Goal: Communication & Community: Answer question/provide support

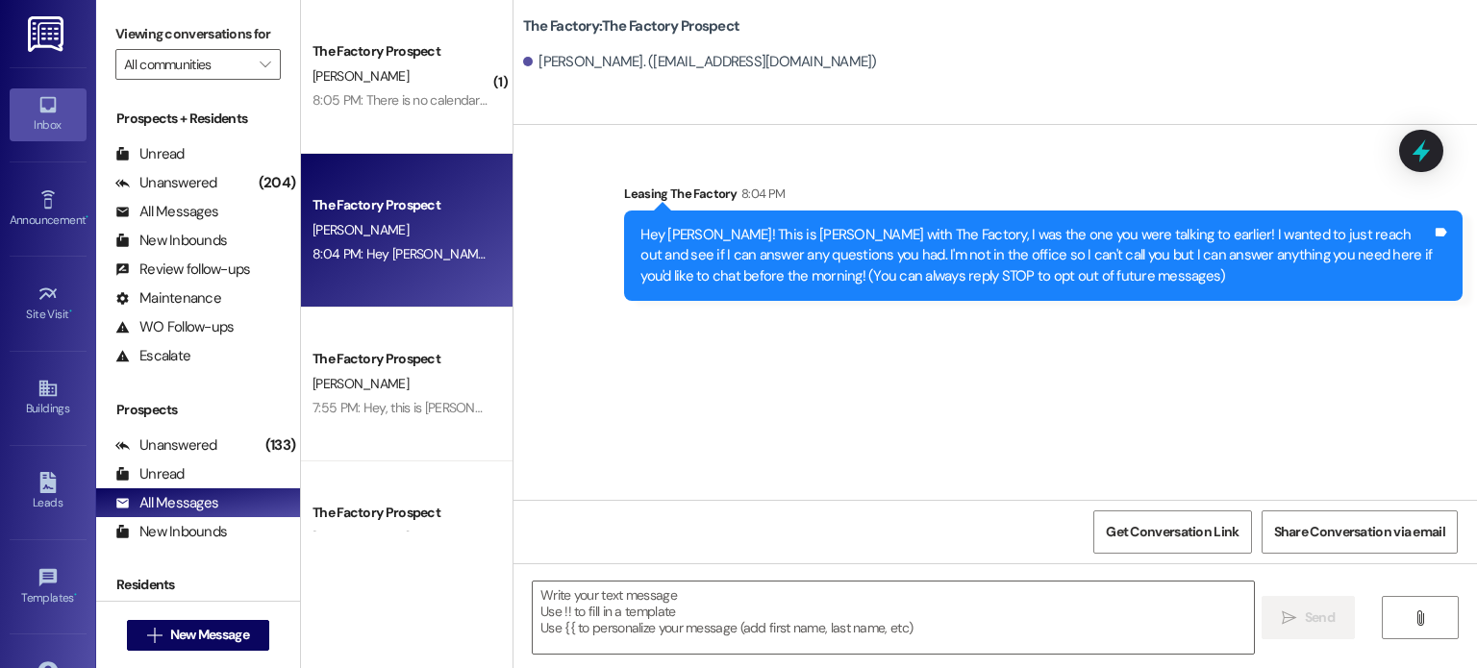
click at [386, 69] on span "[PERSON_NAME]" at bounding box center [361, 75] width 96 height 17
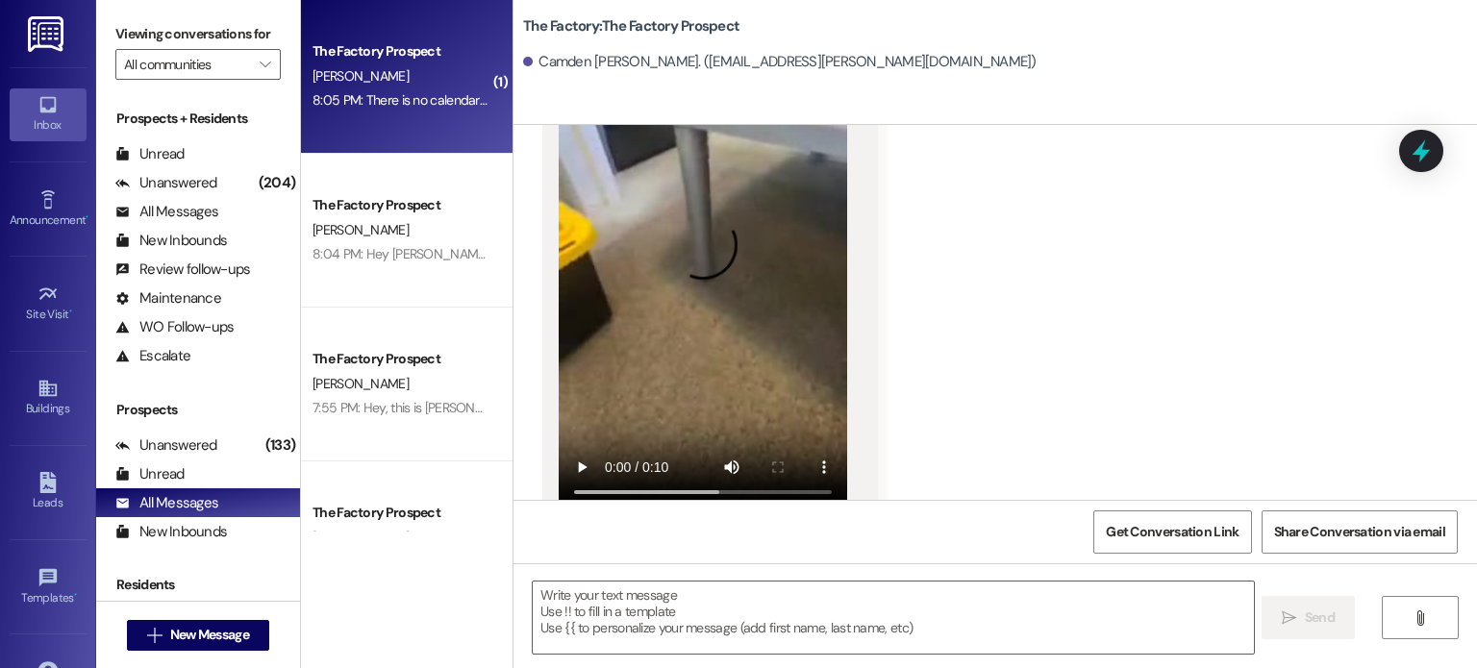
scroll to position [6627, 0]
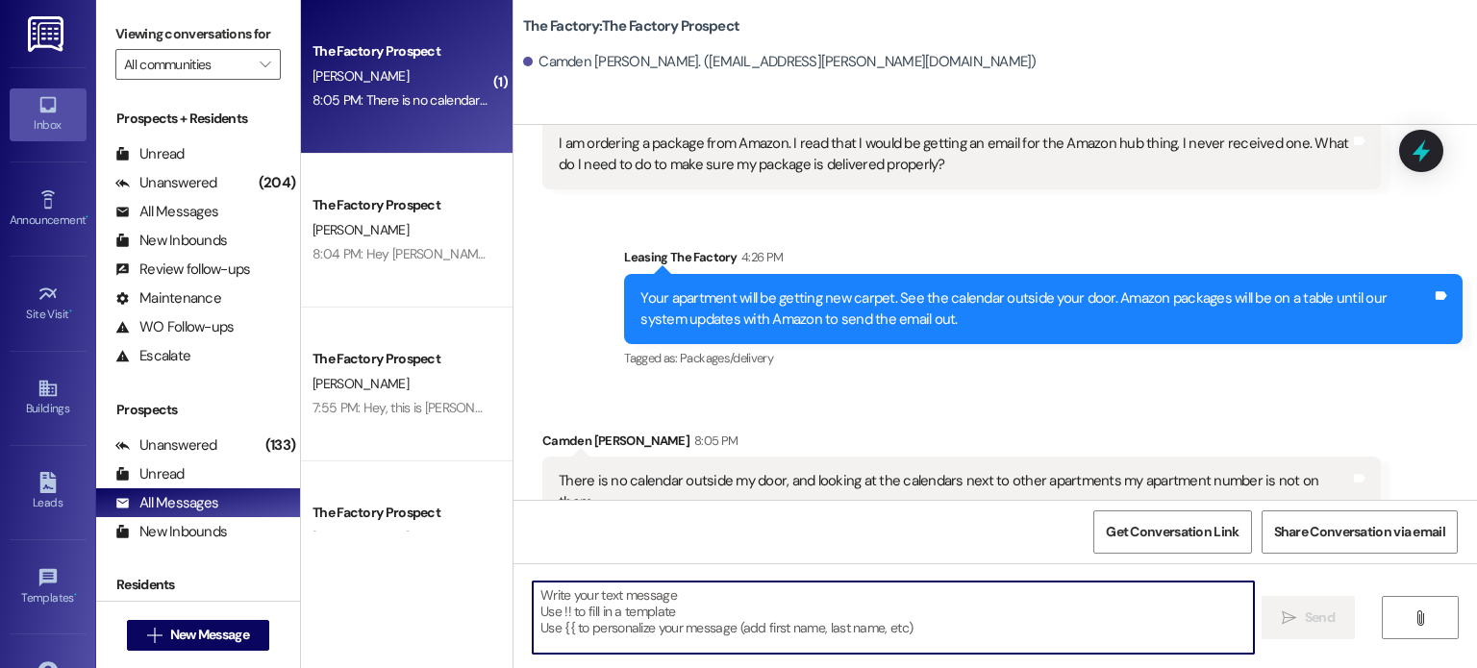
click at [739, 614] on textarea at bounding box center [893, 618] width 720 height 72
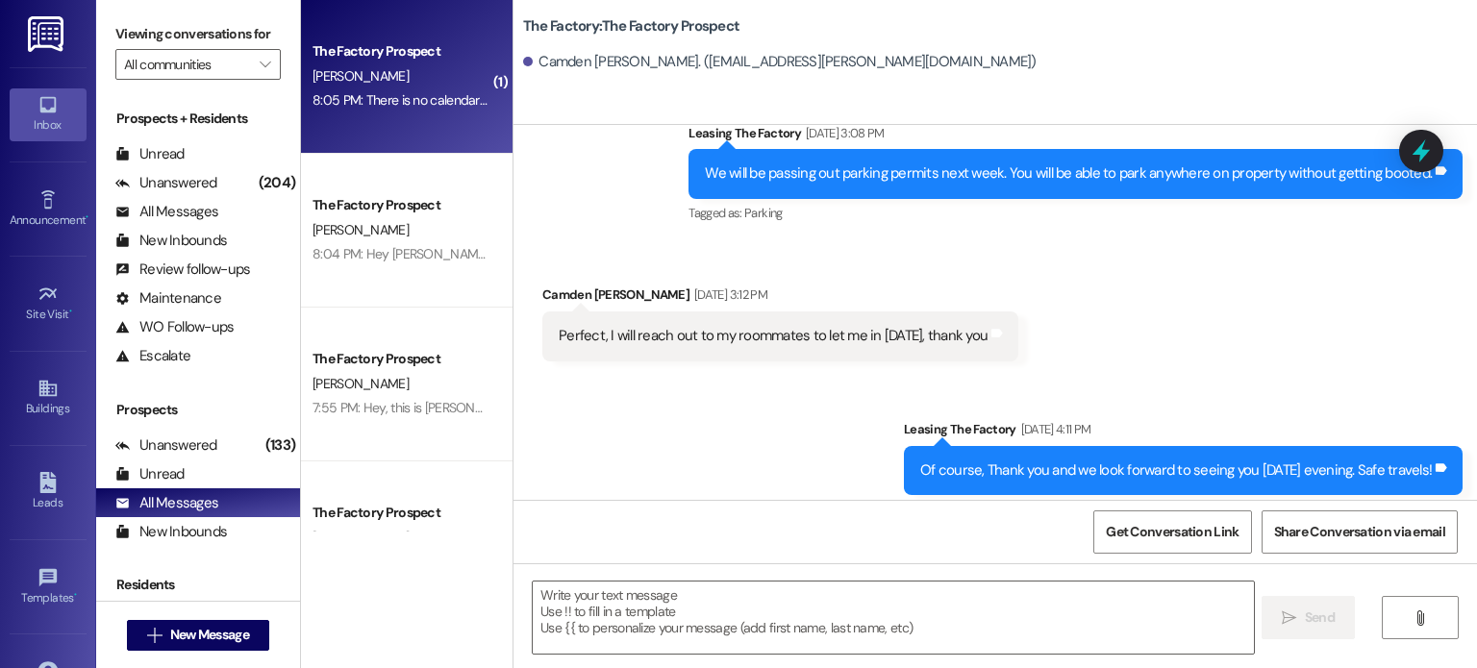
scroll to position [6329, 0]
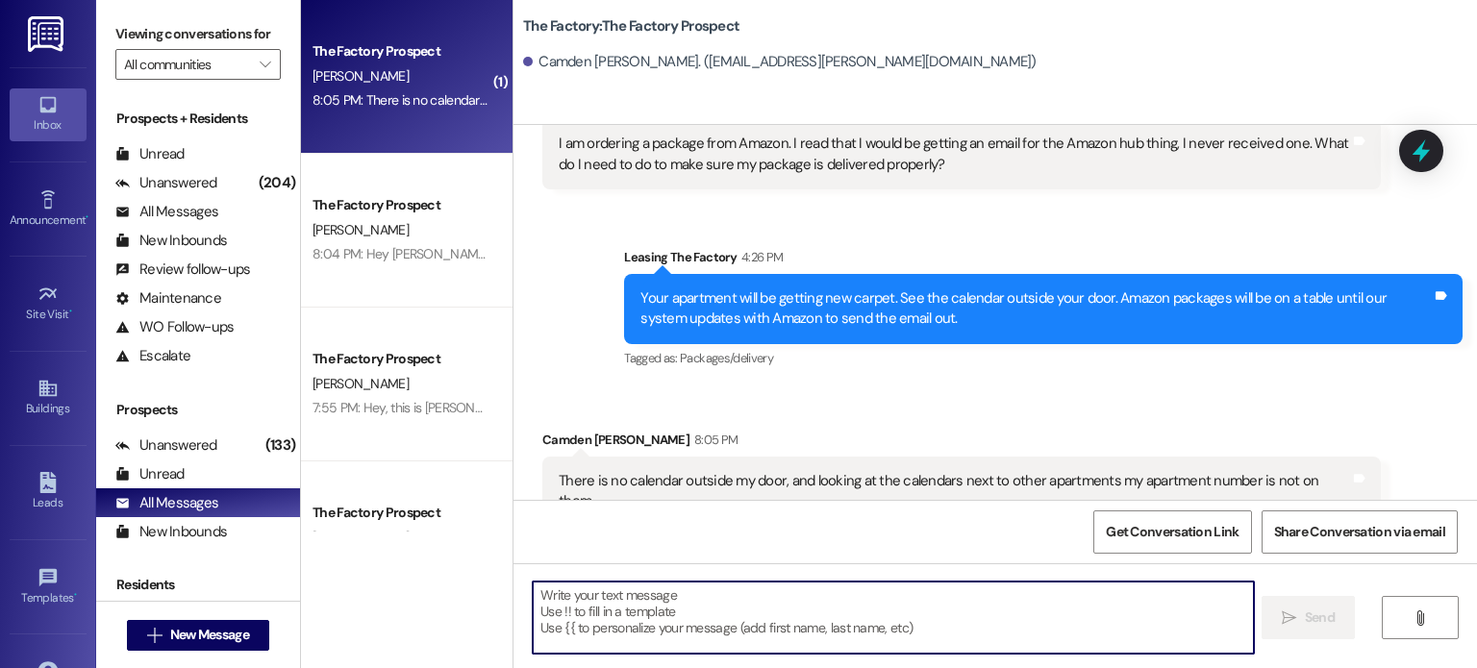
click at [652, 603] on textarea at bounding box center [893, 618] width 720 height 72
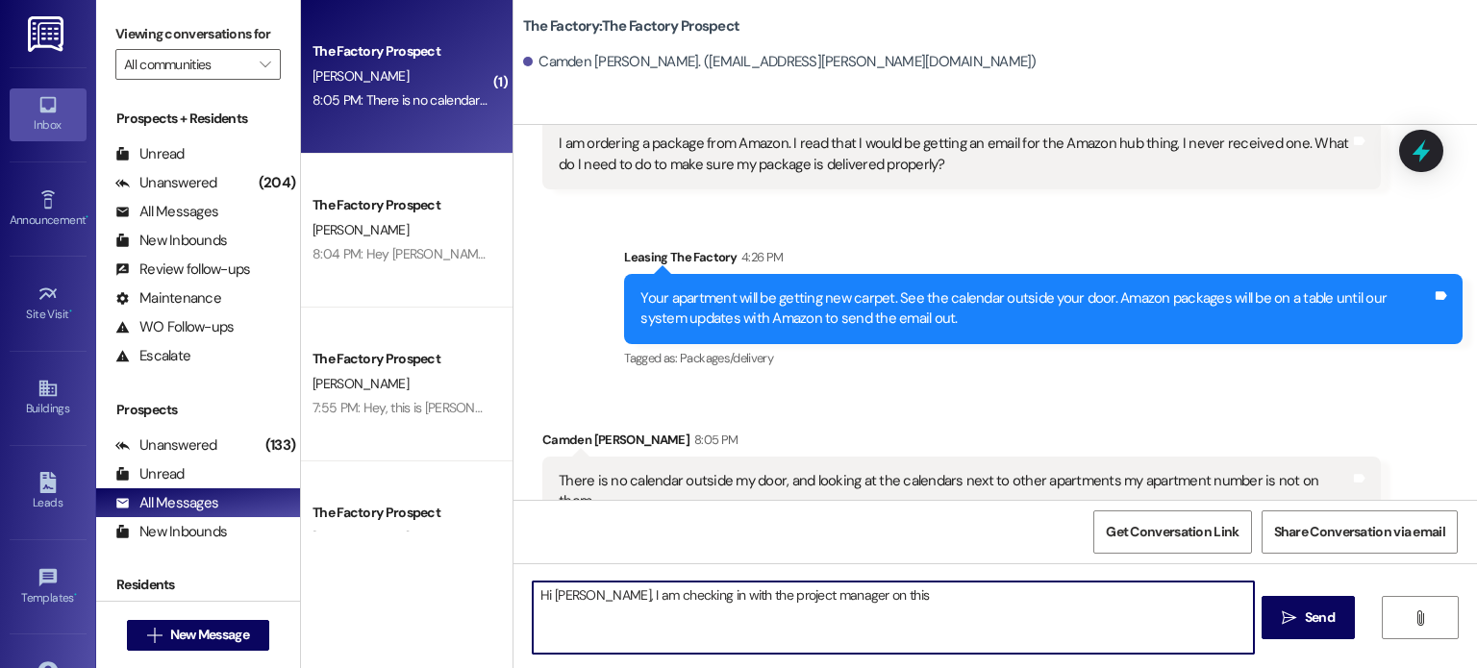
type textarea "Hi [PERSON_NAME], I am checking in with the project manager on this."
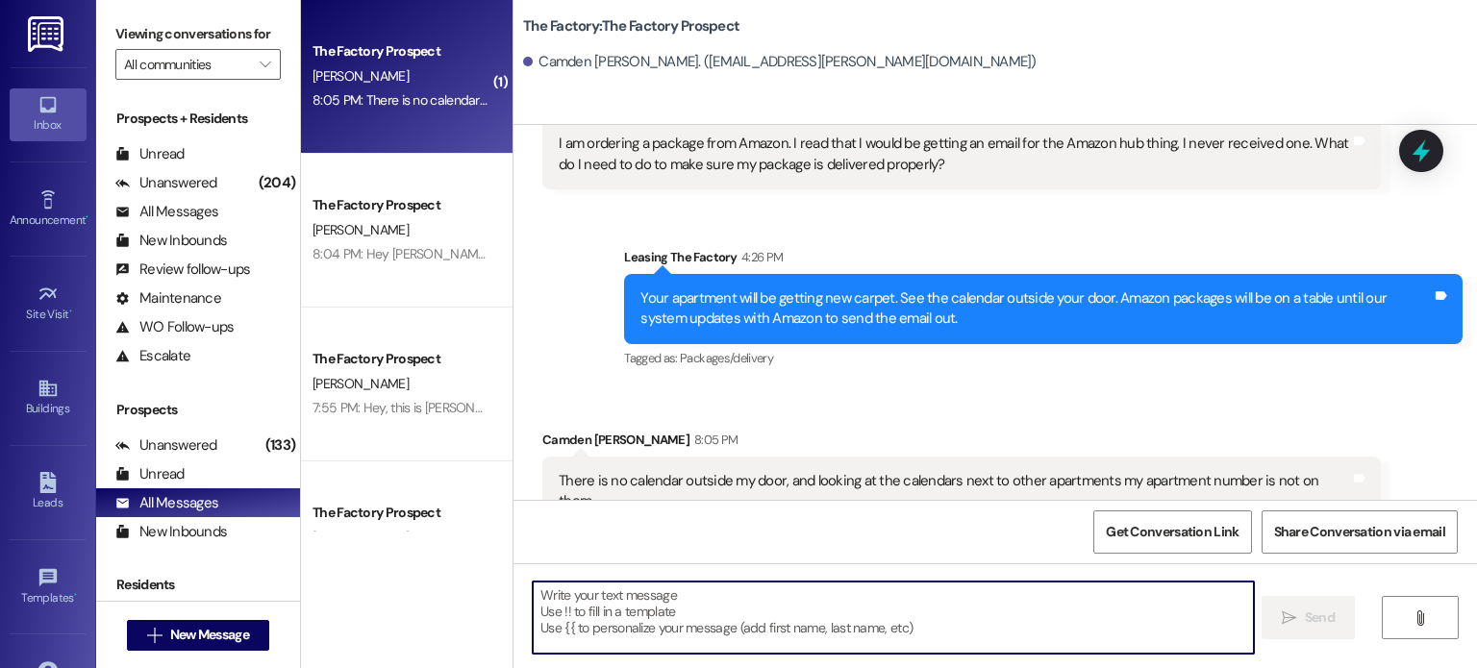
scroll to position [6627, 0]
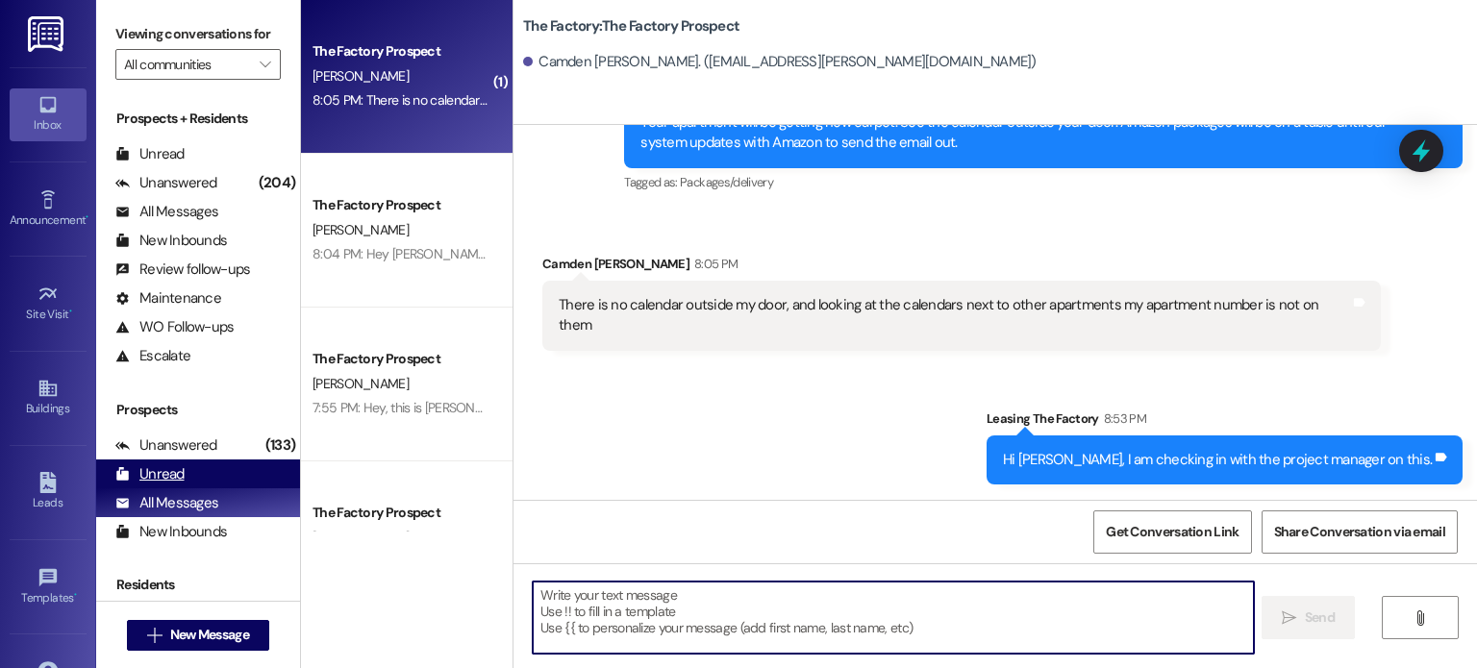
click at [137, 464] on div "Unread" at bounding box center [149, 474] width 69 height 20
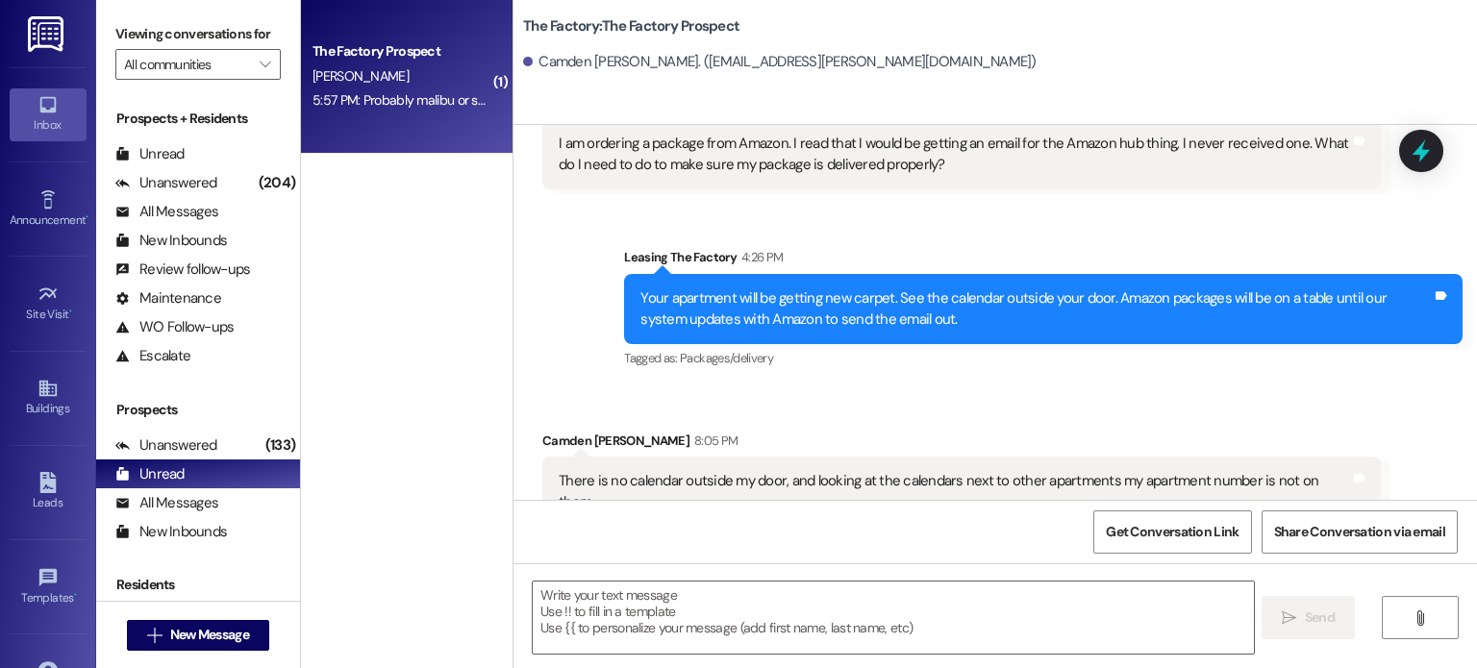
click at [358, 88] on div "[PERSON_NAME]" at bounding box center [402, 76] width 182 height 24
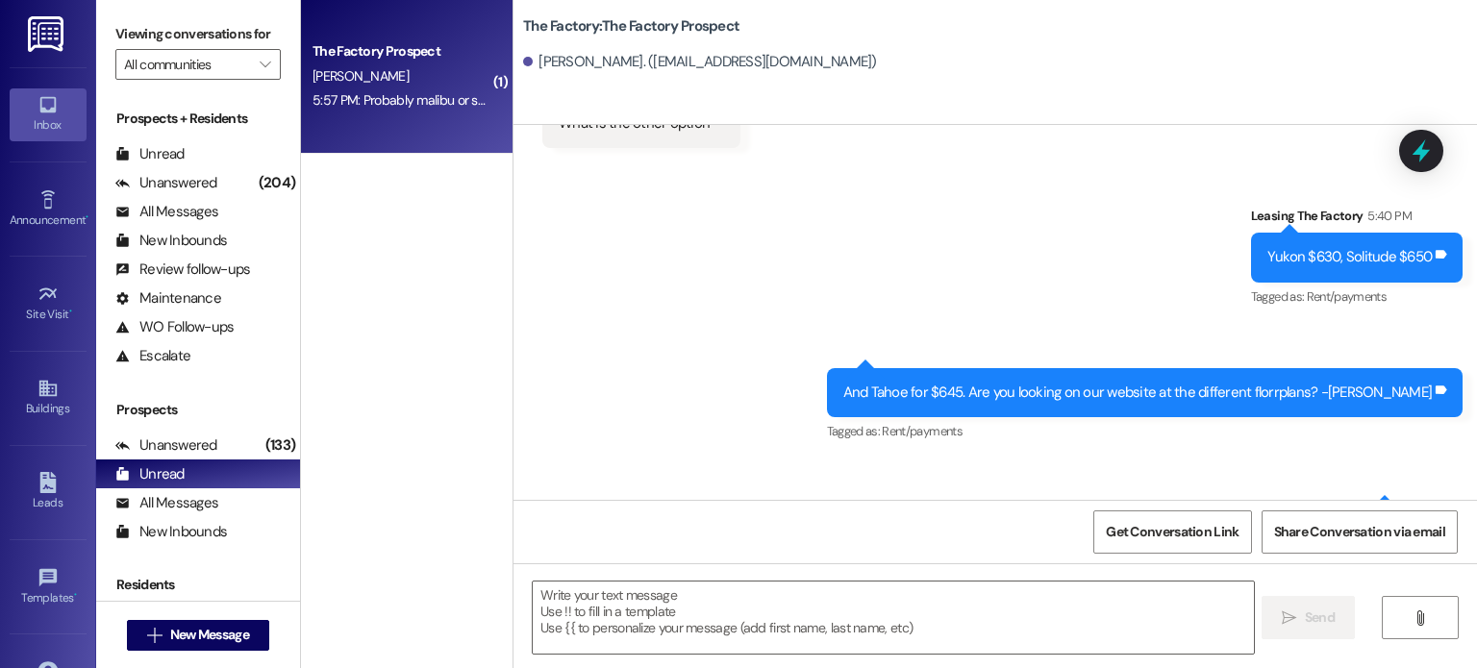
scroll to position [2221, 0]
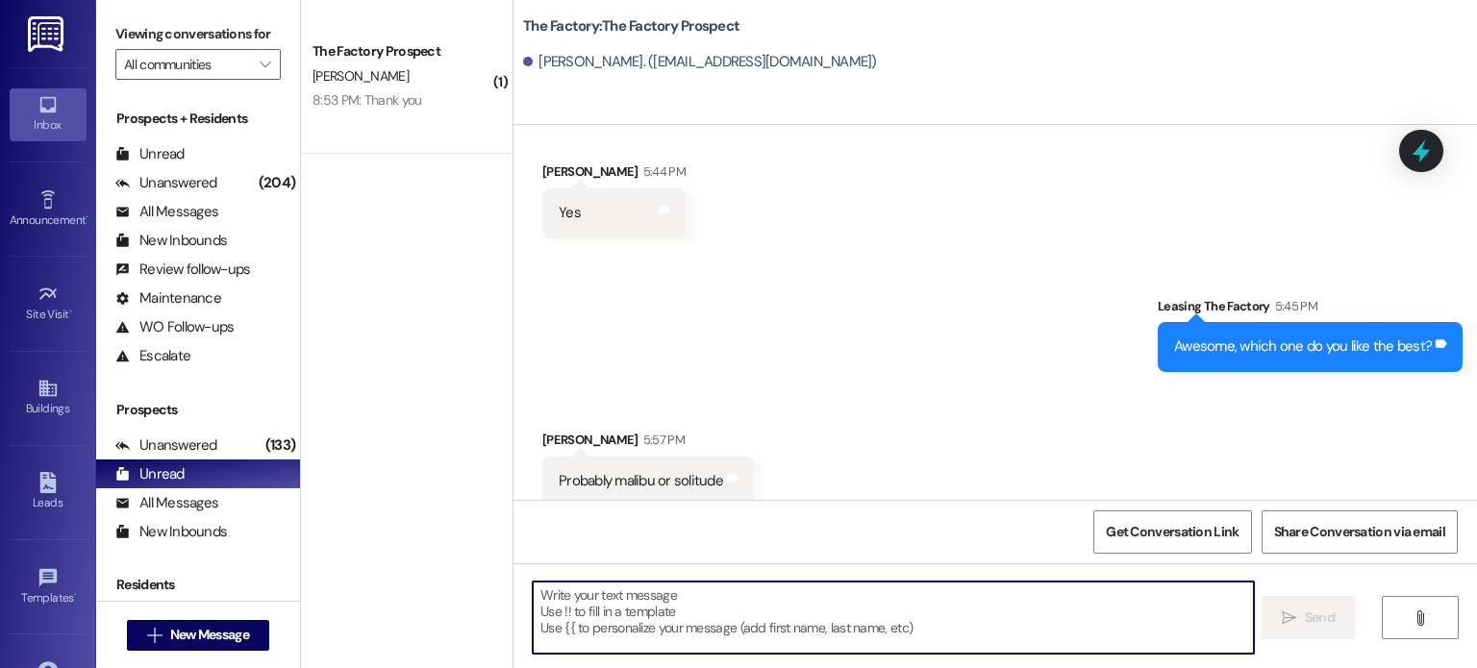
click at [798, 595] on textarea at bounding box center [893, 618] width 720 height 72
click at [604, 603] on textarea at bounding box center [893, 618] width 720 height 72
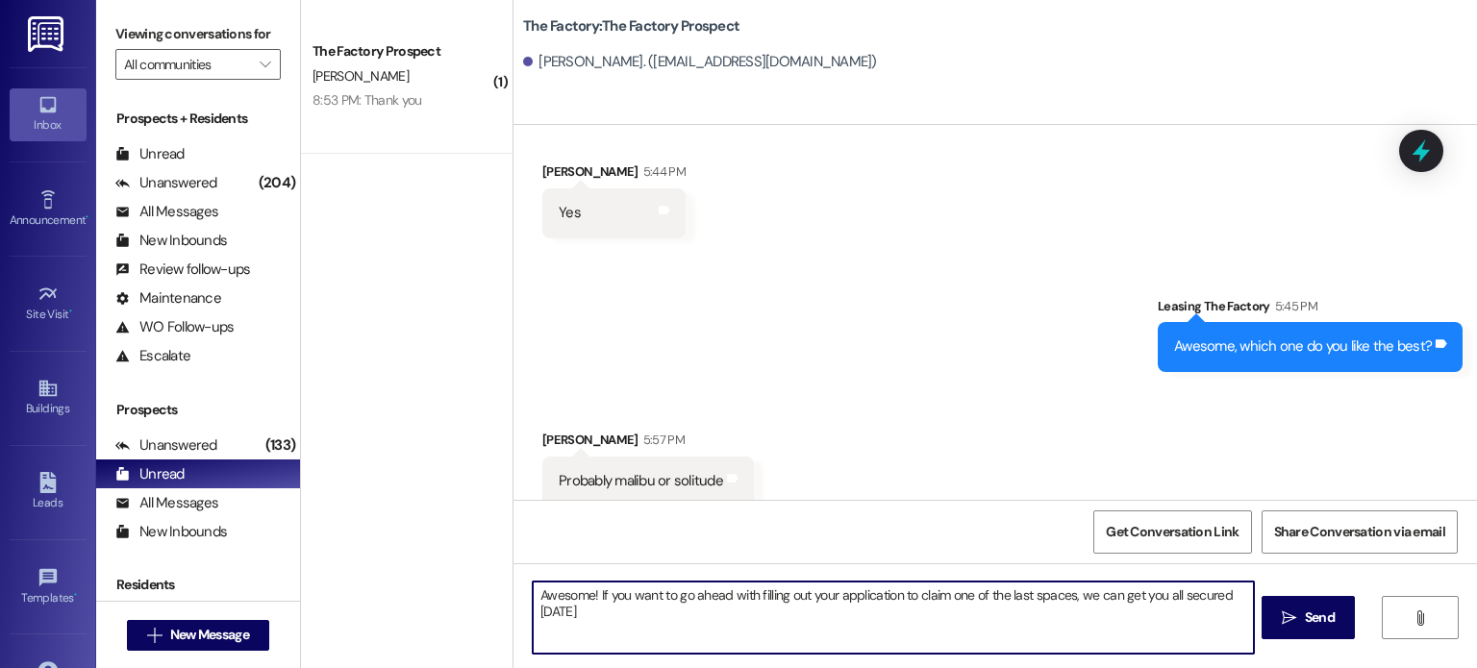
type textarea "Awesome! If you want to go ahead with filling out your application to claim one…"
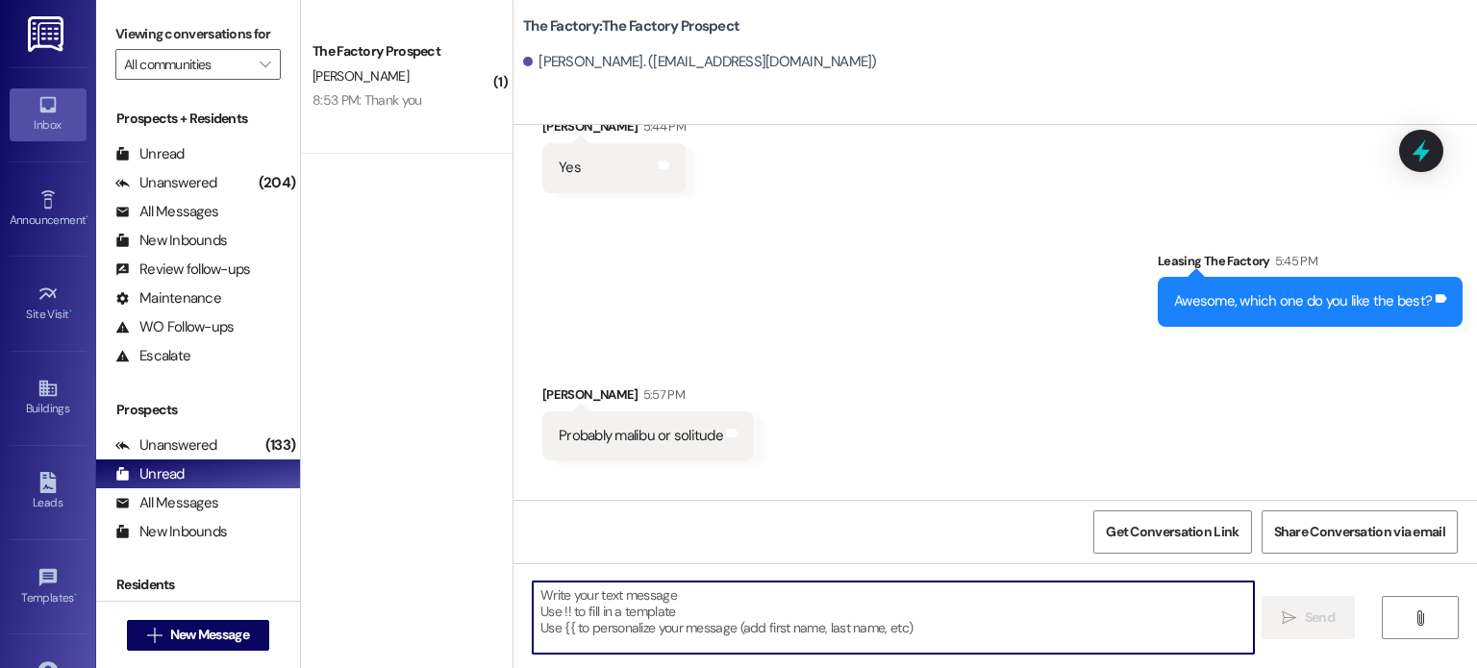
scroll to position [2376, 0]
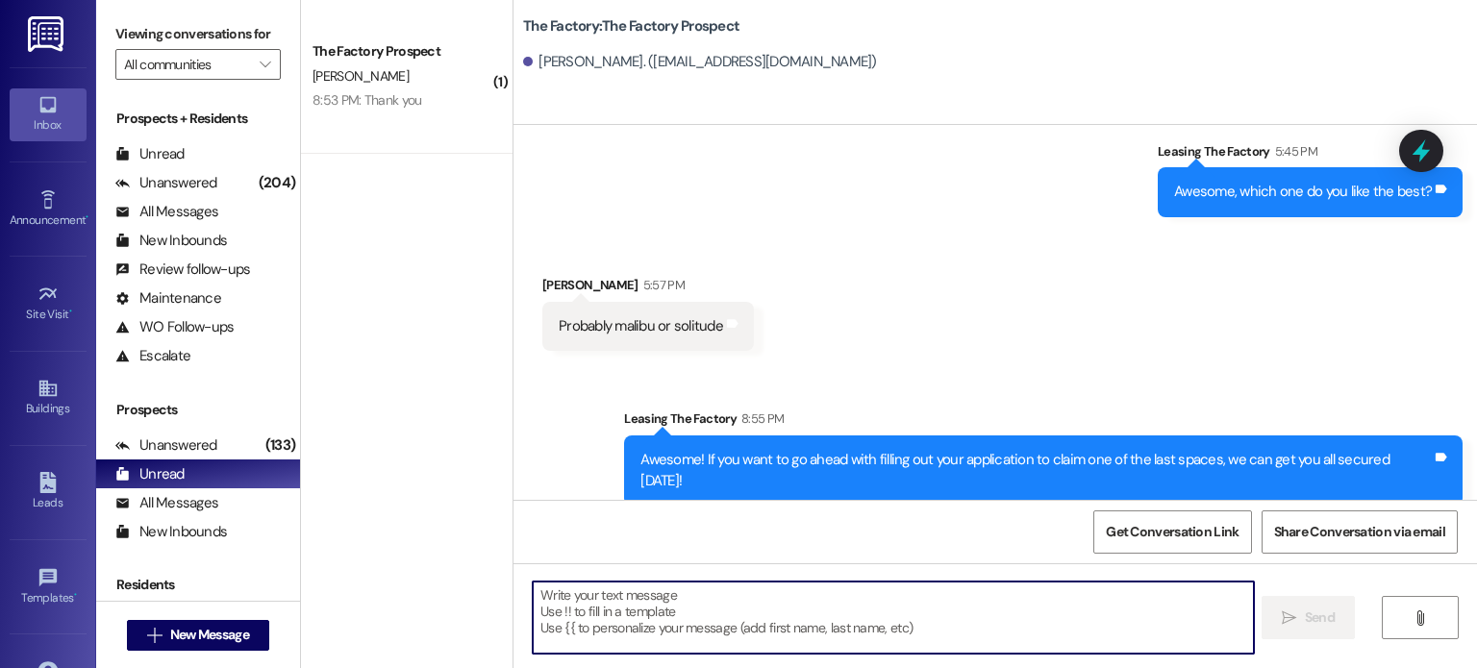
click at [669, 450] on div "Awesome! If you want to go ahead with filling out your application to claim one…" at bounding box center [1035, 470] width 791 height 41
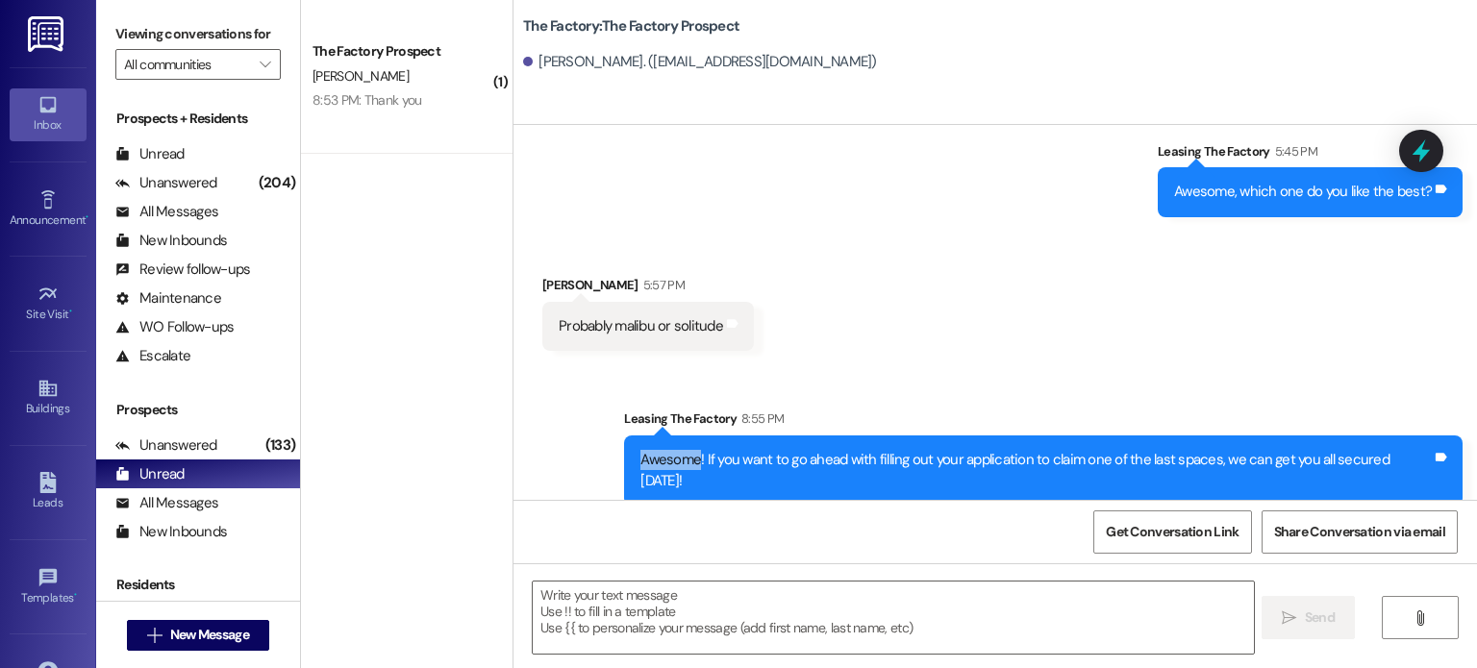
click at [669, 450] on div "Awesome! If you want to go ahead with filling out your application to claim one…" at bounding box center [1035, 470] width 791 height 41
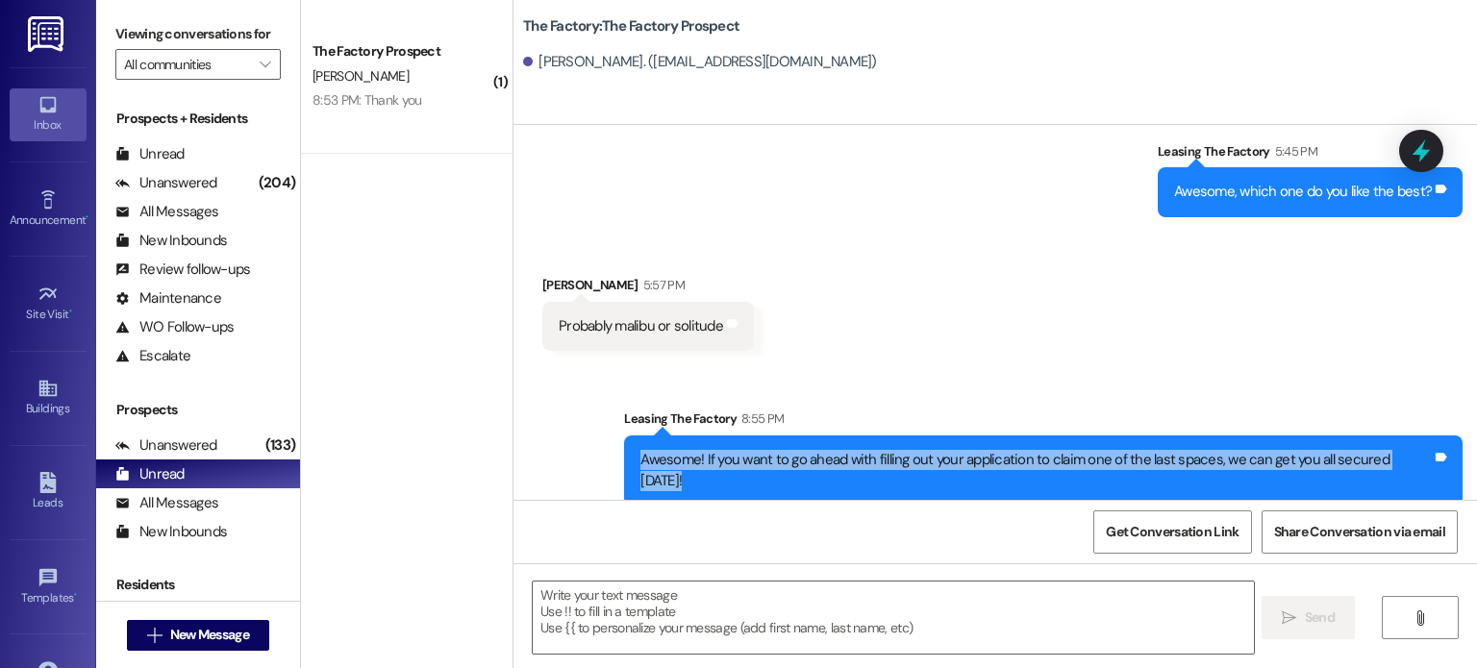
click at [669, 450] on div "Awesome! If you want to go ahead with filling out your application to claim one…" at bounding box center [1035, 470] width 791 height 41
copy div "Awesome! If you want to go ahead with filling out your application to claim one…"
